Goal: Task Accomplishment & Management: Complete application form

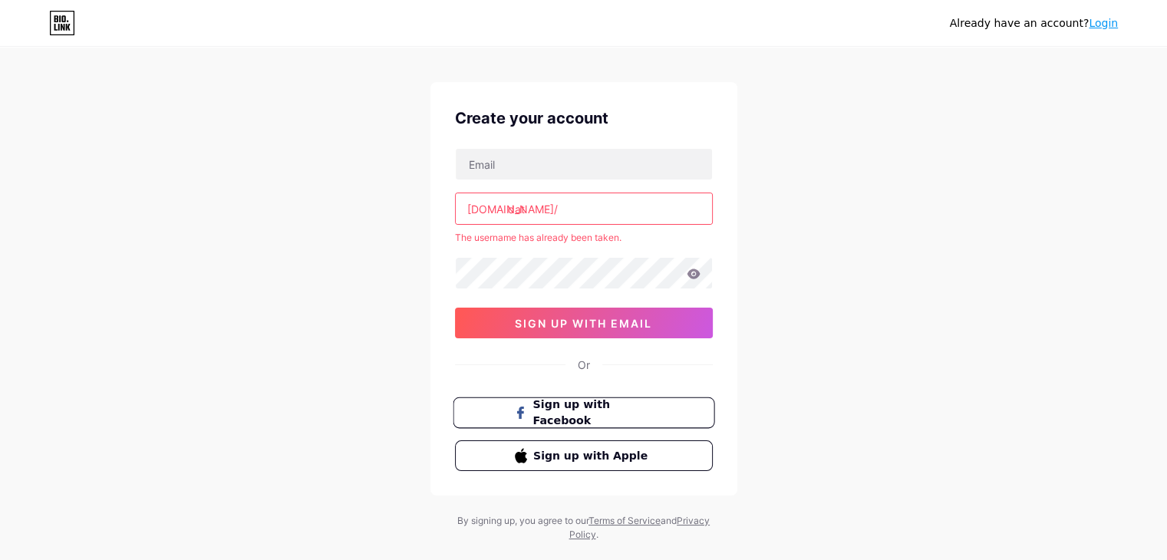
scroll to position [46, 0]
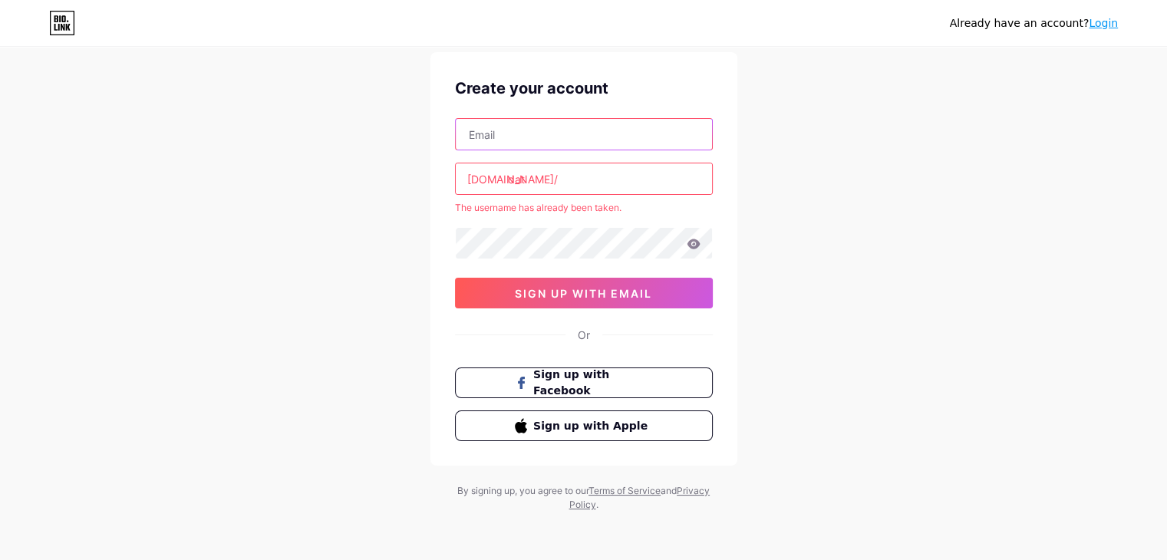
click at [540, 124] on input "text" at bounding box center [584, 134] width 256 height 31
type input "[EMAIL_ADDRESS][DOMAIN_NAME]"
click at [559, 176] on input "dat" at bounding box center [584, 178] width 256 height 31
type input "d"
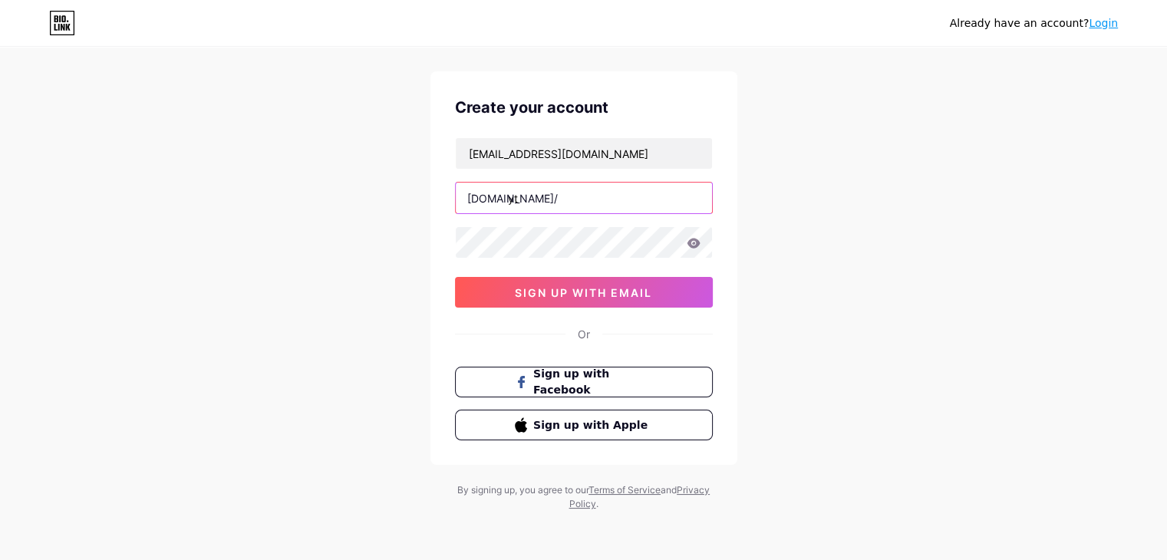
scroll to position [26, 0]
type input "y"
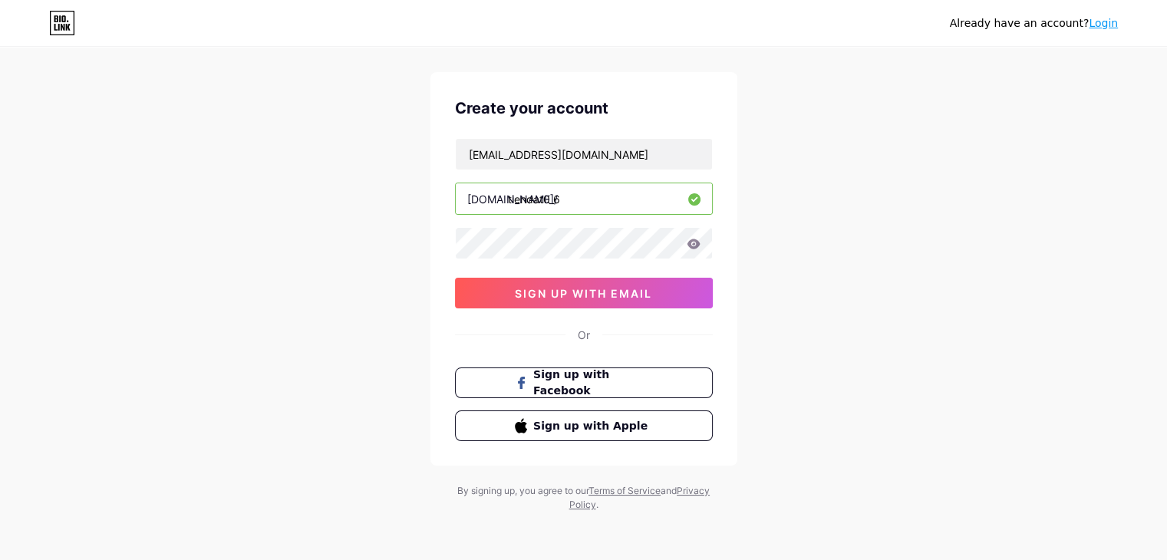
type input "tiendat0_6"
click at [698, 246] on icon at bounding box center [694, 244] width 14 height 11
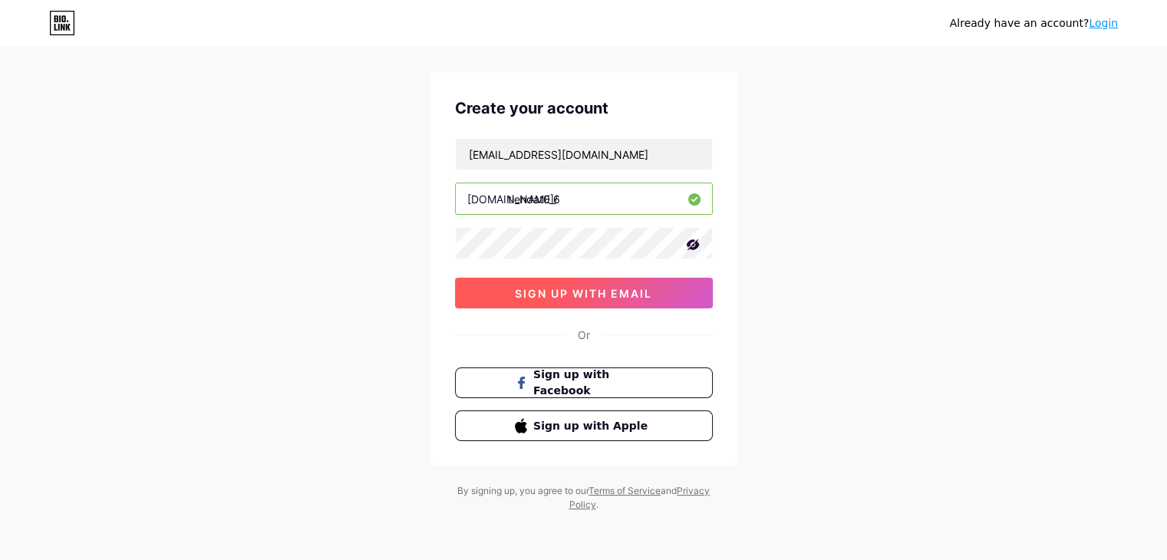
click at [659, 288] on button "sign up with email" at bounding box center [584, 293] width 258 height 31
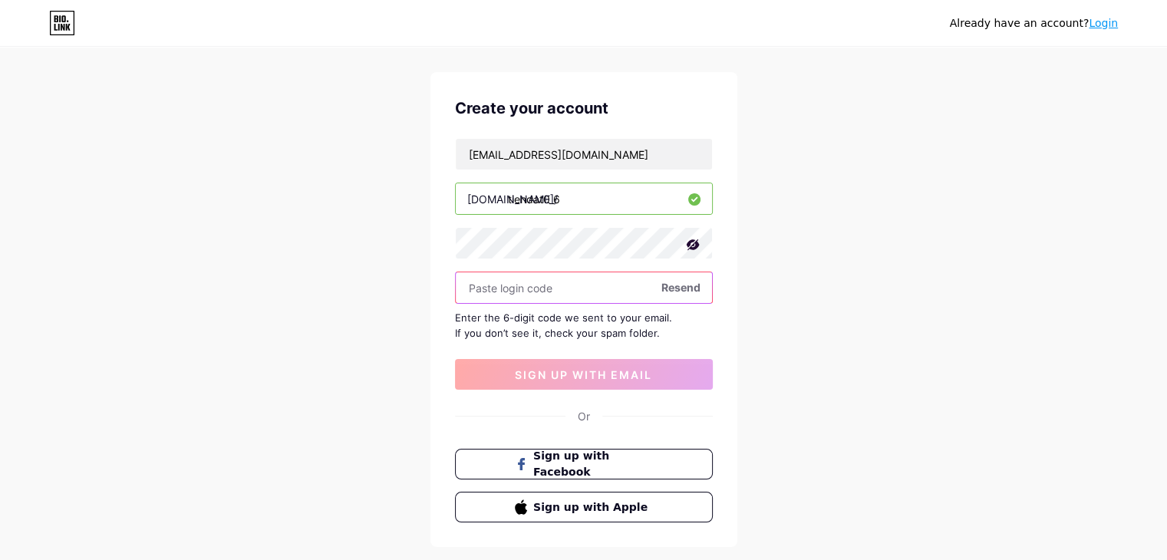
click at [638, 292] on input "text" at bounding box center [584, 287] width 256 height 31
